Goal: Task Accomplishment & Management: Complete application form

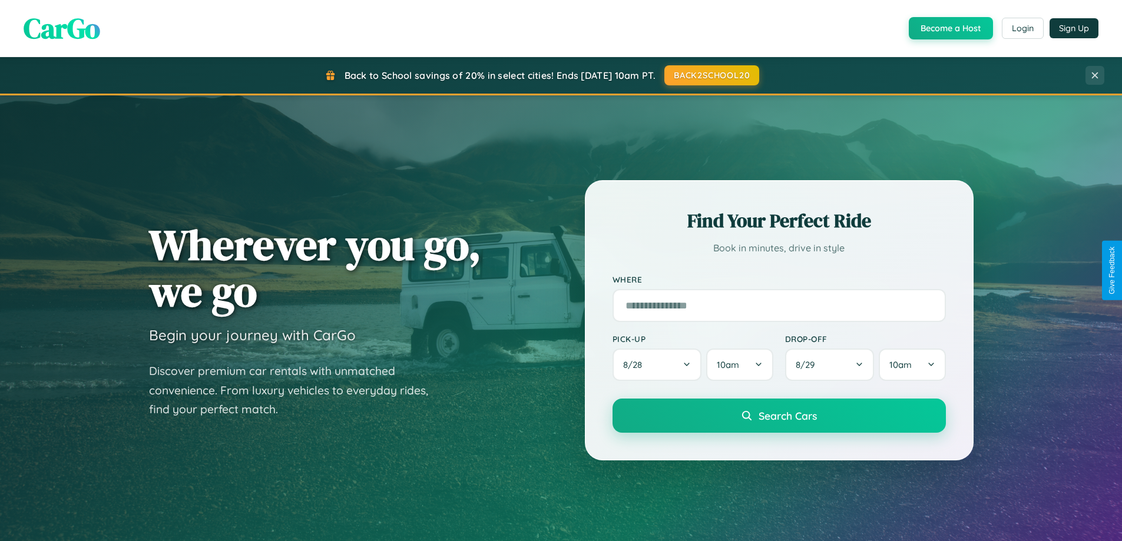
scroll to position [2266, 0]
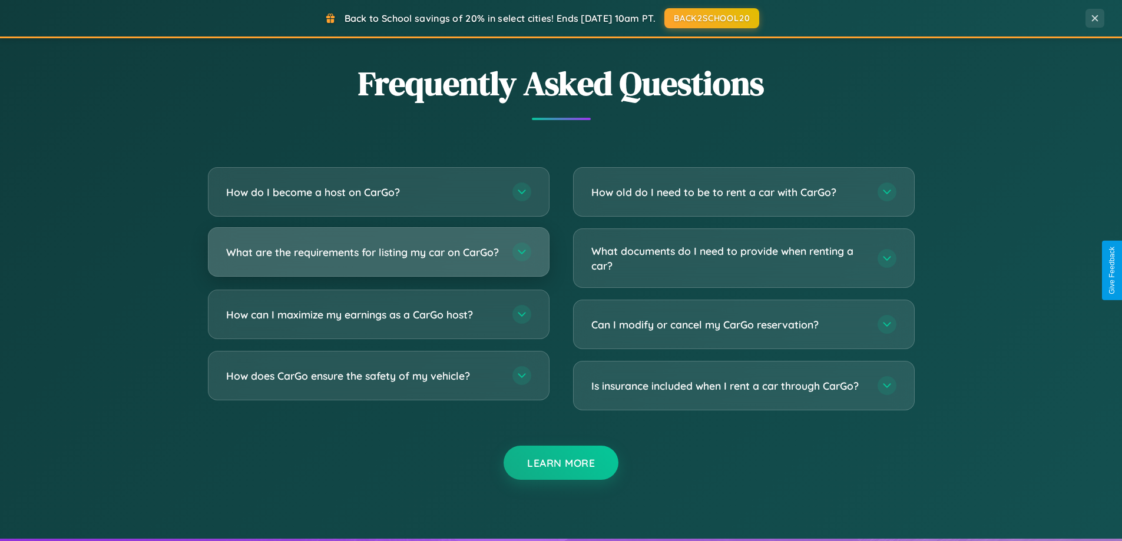
click at [378, 258] on h3 "What are the requirements for listing my car on CarGo?" at bounding box center [363, 252] width 274 height 15
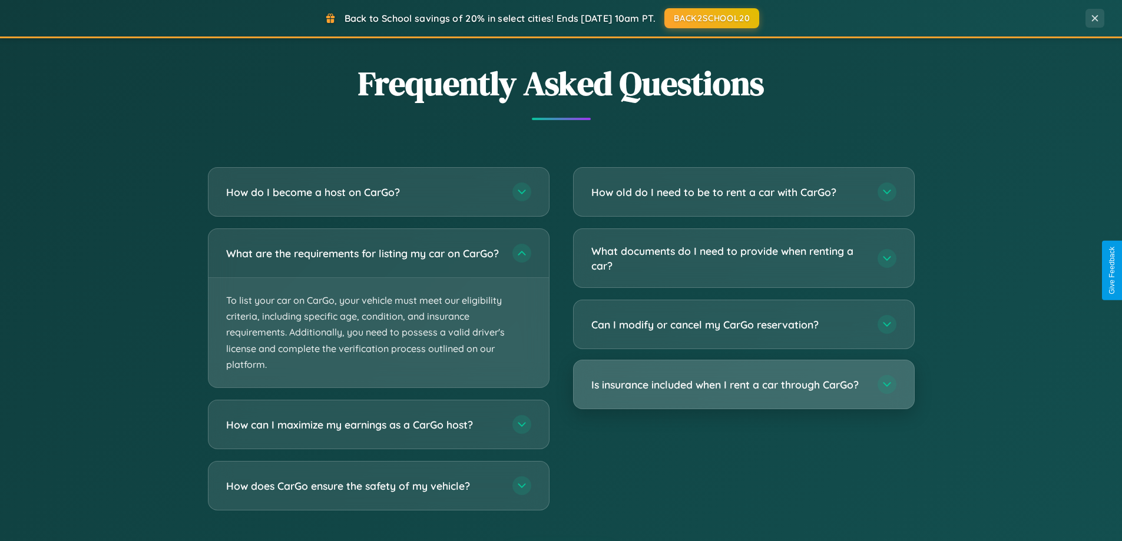
click at [743, 386] on h3 "Is insurance included when I rent a car through CarGo?" at bounding box center [728, 384] width 274 height 15
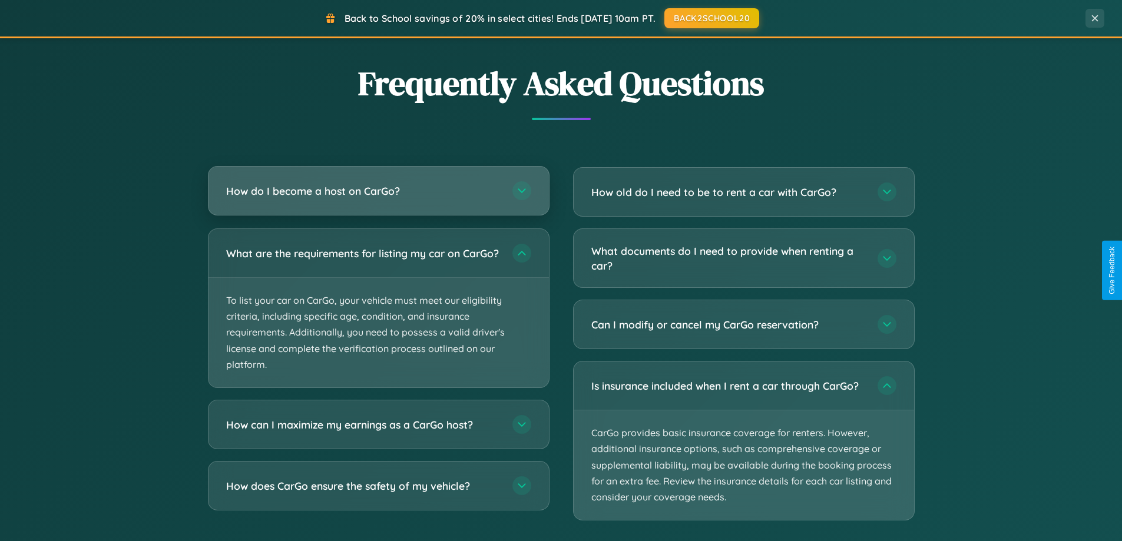
click at [378, 192] on h3 "How do I become a host on CarGo?" at bounding box center [363, 191] width 274 height 15
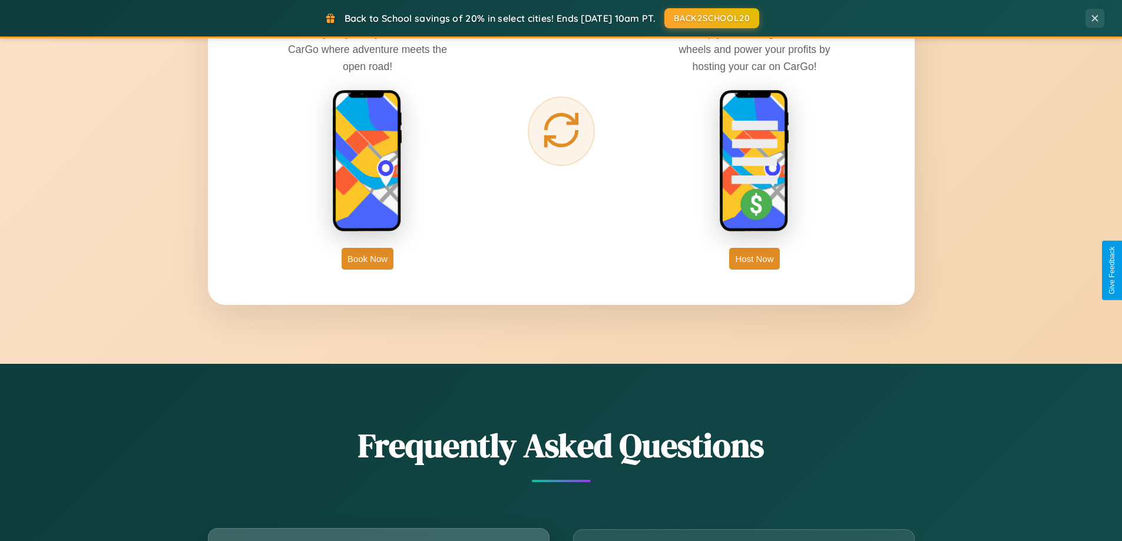
scroll to position [1892, 0]
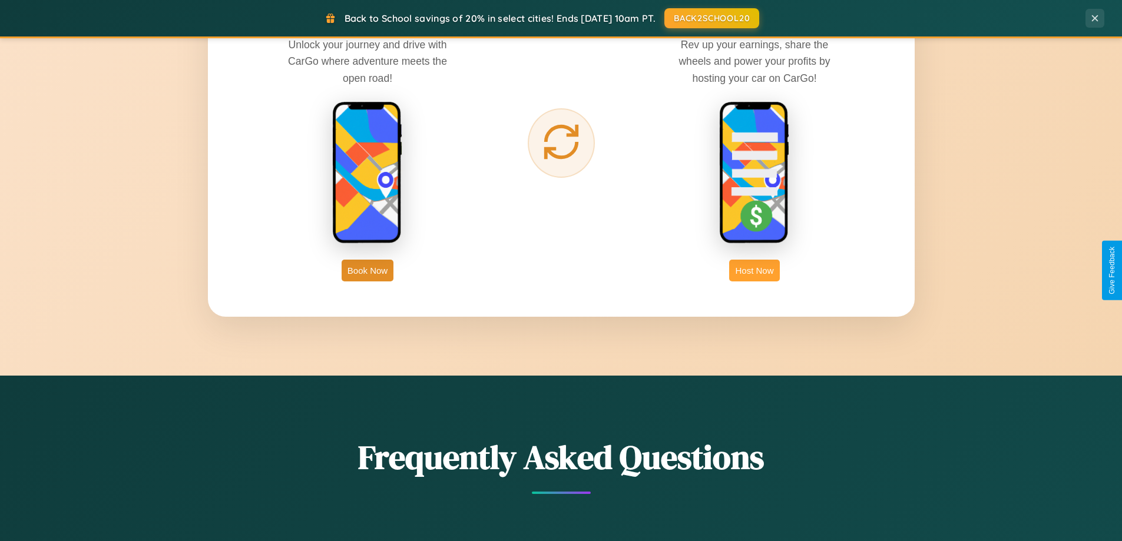
click at [754, 270] on button "Host Now" at bounding box center [754, 271] width 50 height 22
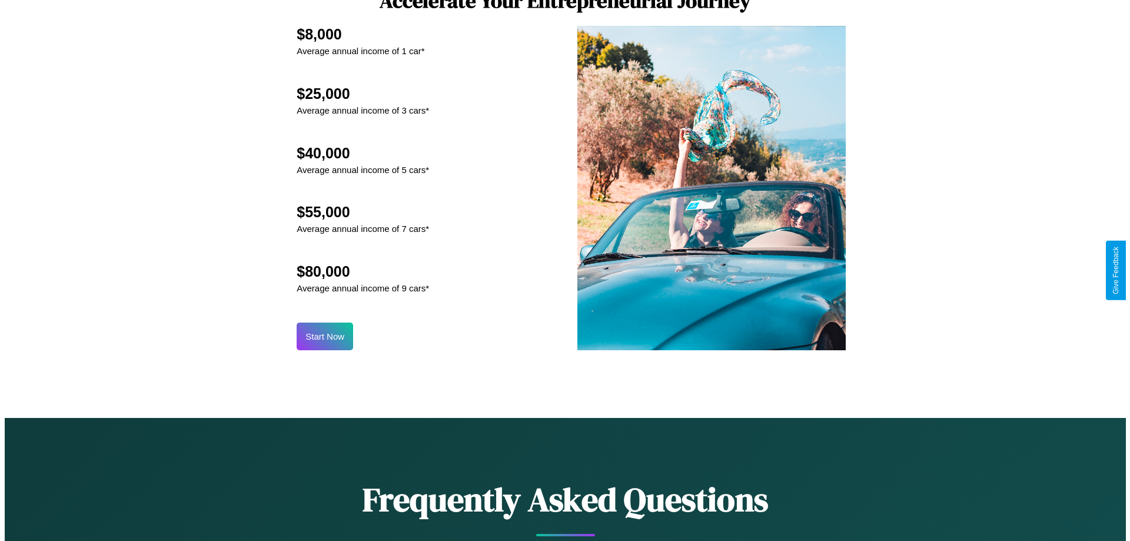
scroll to position [1228, 0]
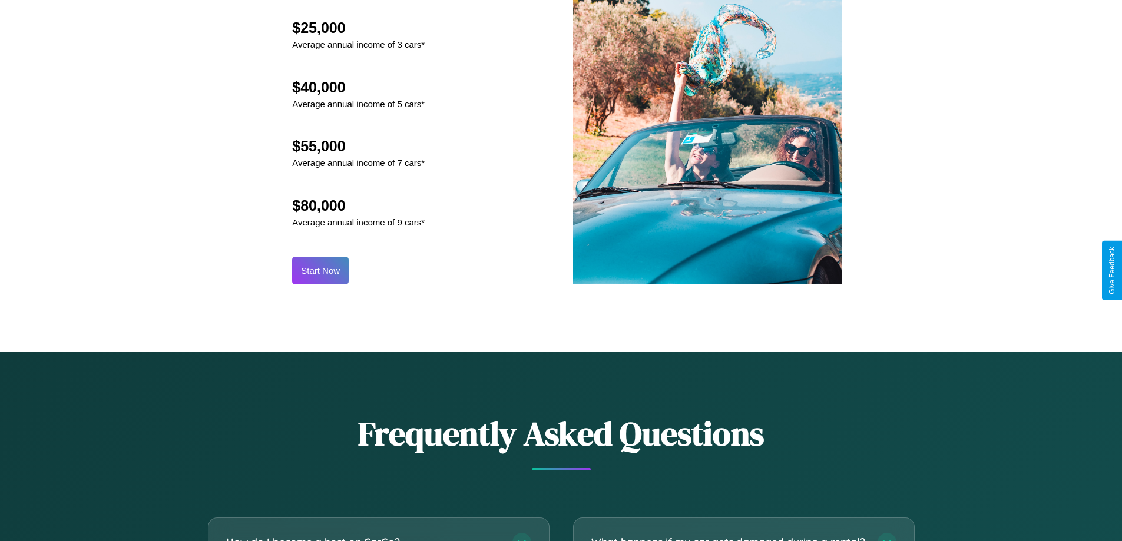
click at [320, 270] on button "Start Now" at bounding box center [320, 271] width 57 height 28
